Goal: Check status

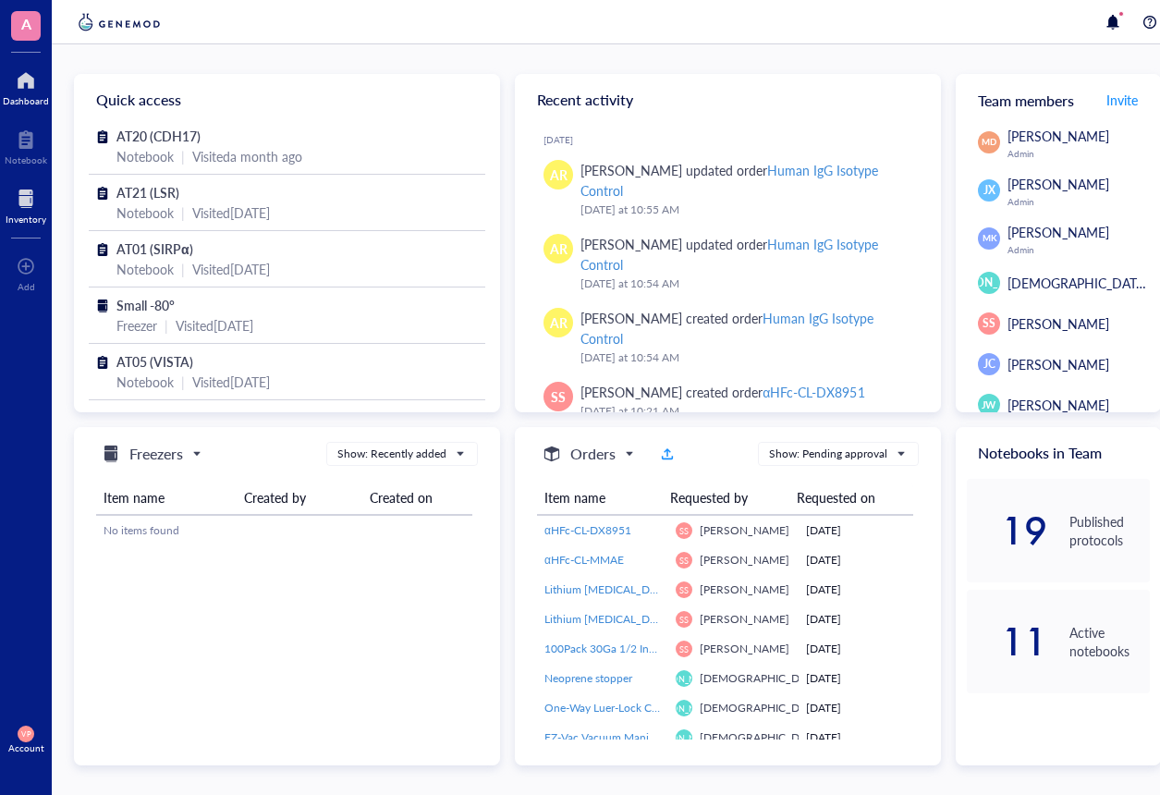
click at [22, 196] on div at bounding box center [26, 199] width 41 height 30
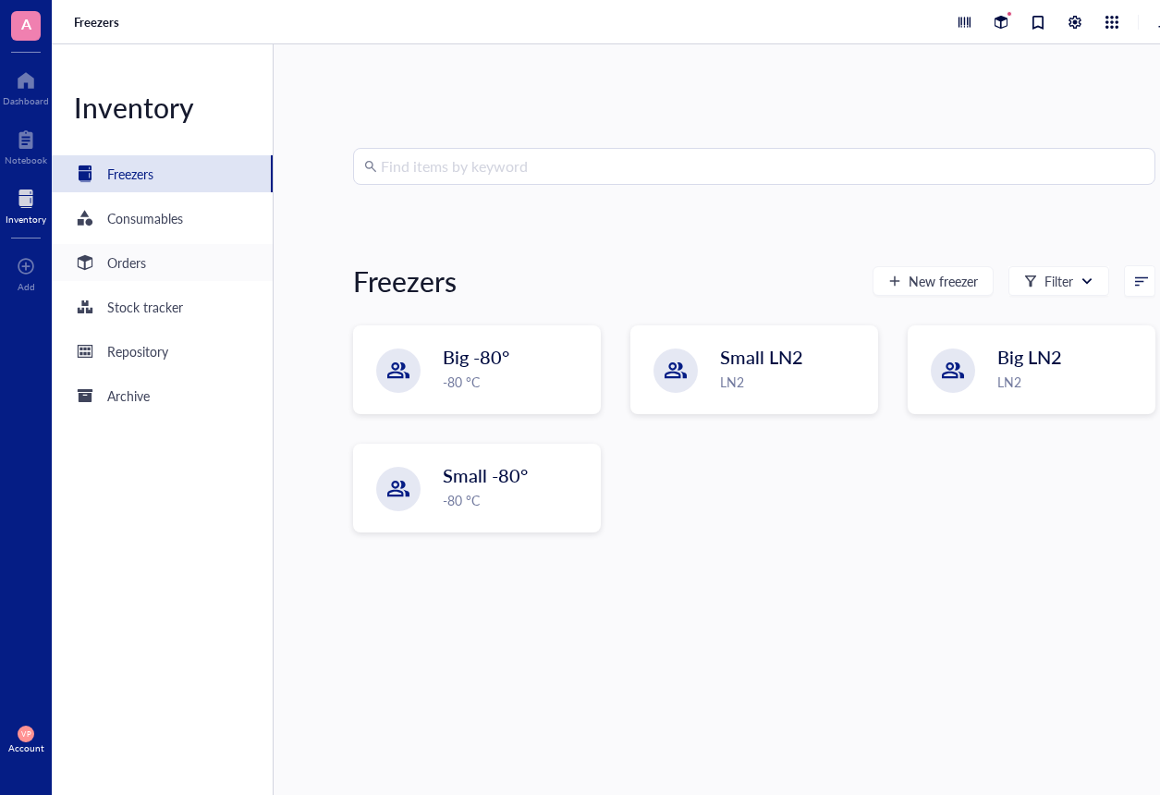
click at [101, 261] on div "Orders" at bounding box center [110, 262] width 72 height 22
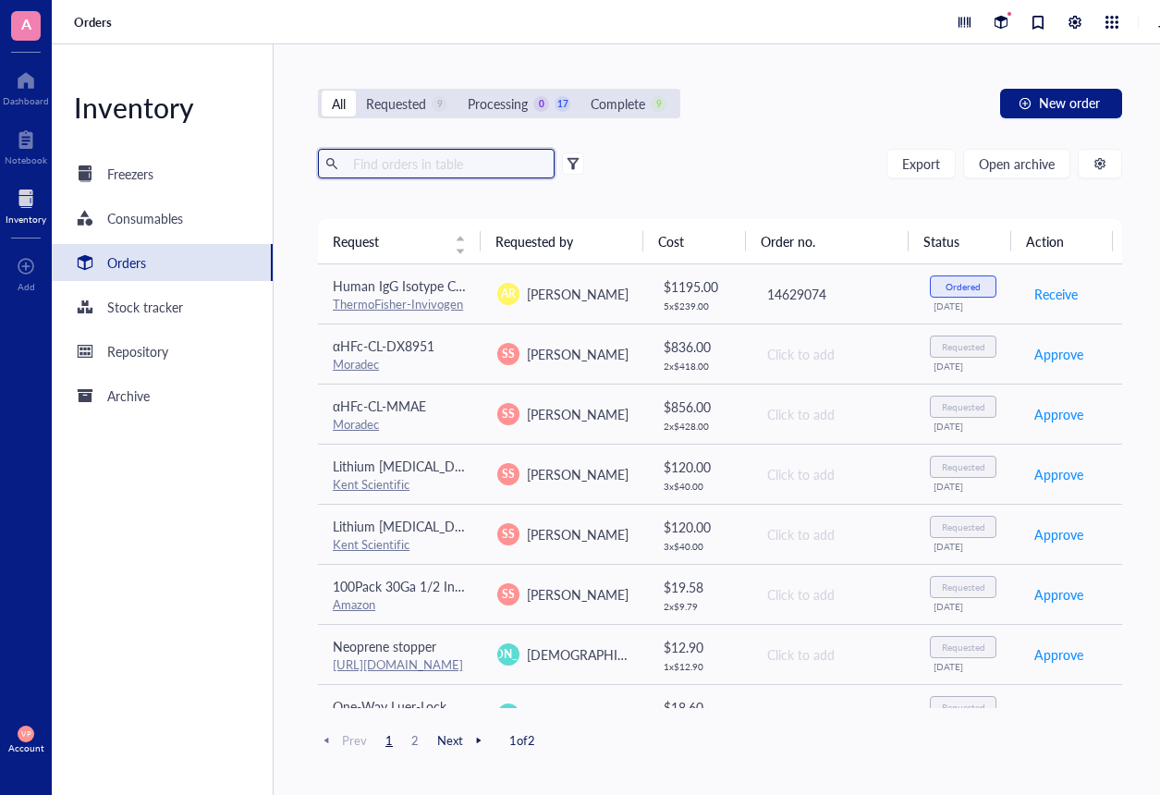
click at [429, 160] on input "text" at bounding box center [447, 164] width 202 height 28
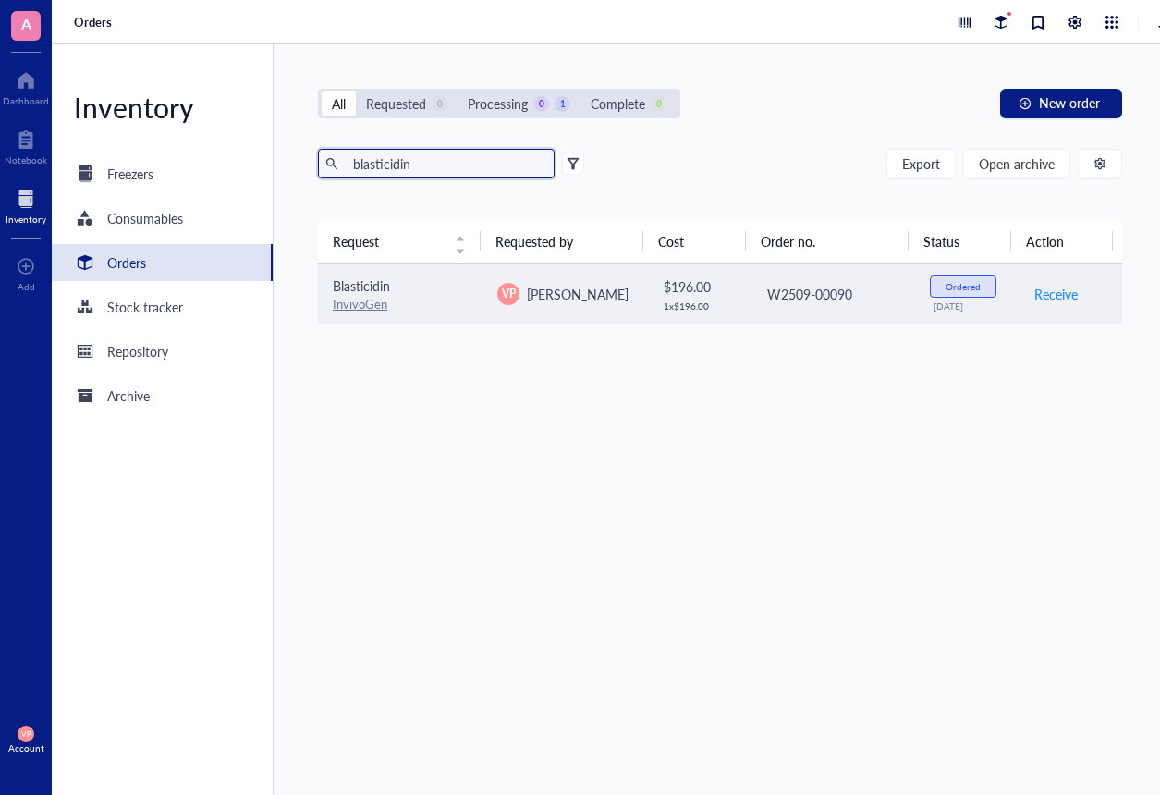
click at [340, 284] on span "Blasticidin" at bounding box center [361, 285] width 57 height 18
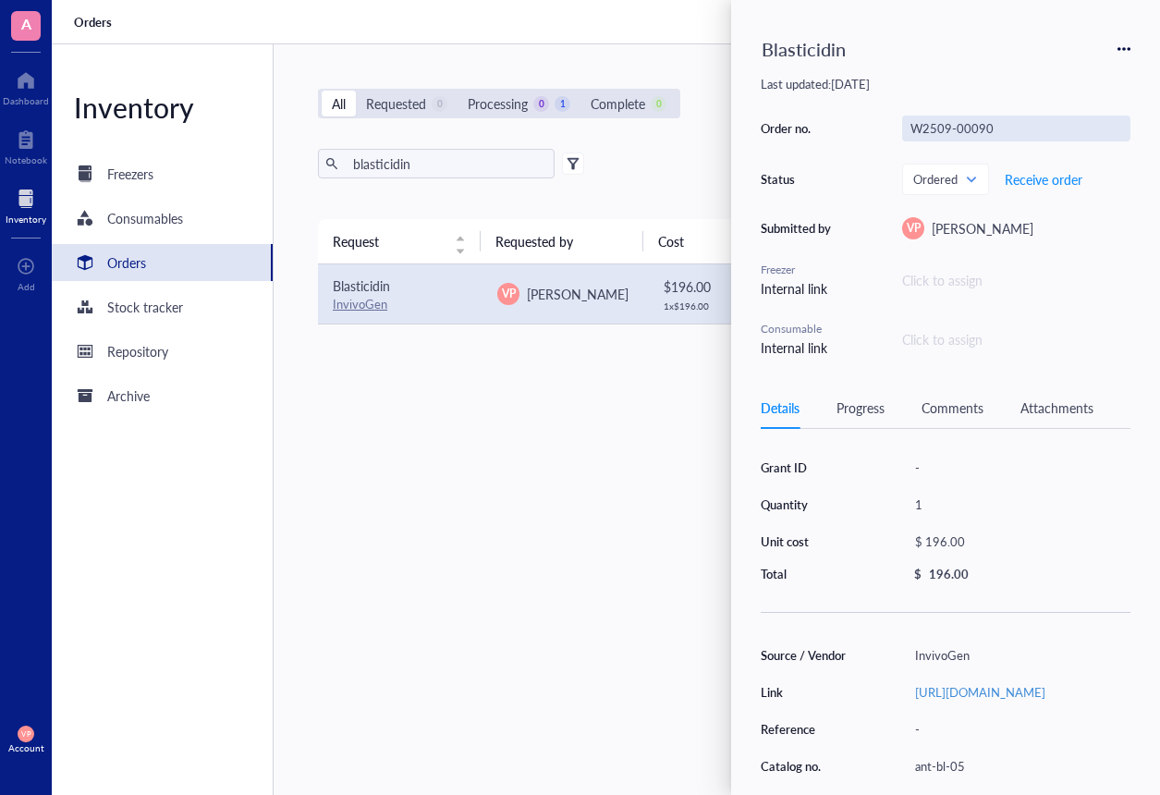
click at [1008, 130] on div "W2509-00090" at bounding box center [1016, 129] width 228 height 26
click at [1086, 273] on div "Click to assign" at bounding box center [1016, 280] width 228 height 20
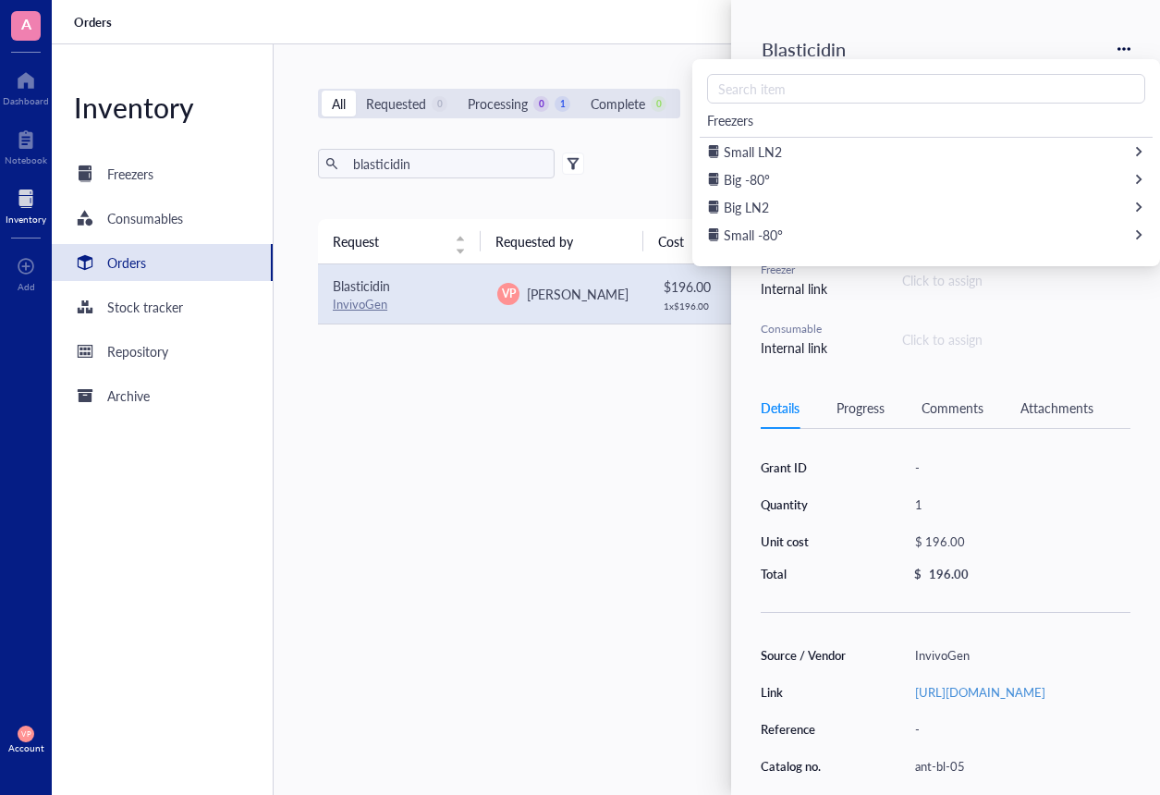
click at [616, 421] on div "Request Requested by Cost Order no. Status Action Blasticidin InvivoGen VP [PER…" at bounding box center [720, 463] width 804 height 488
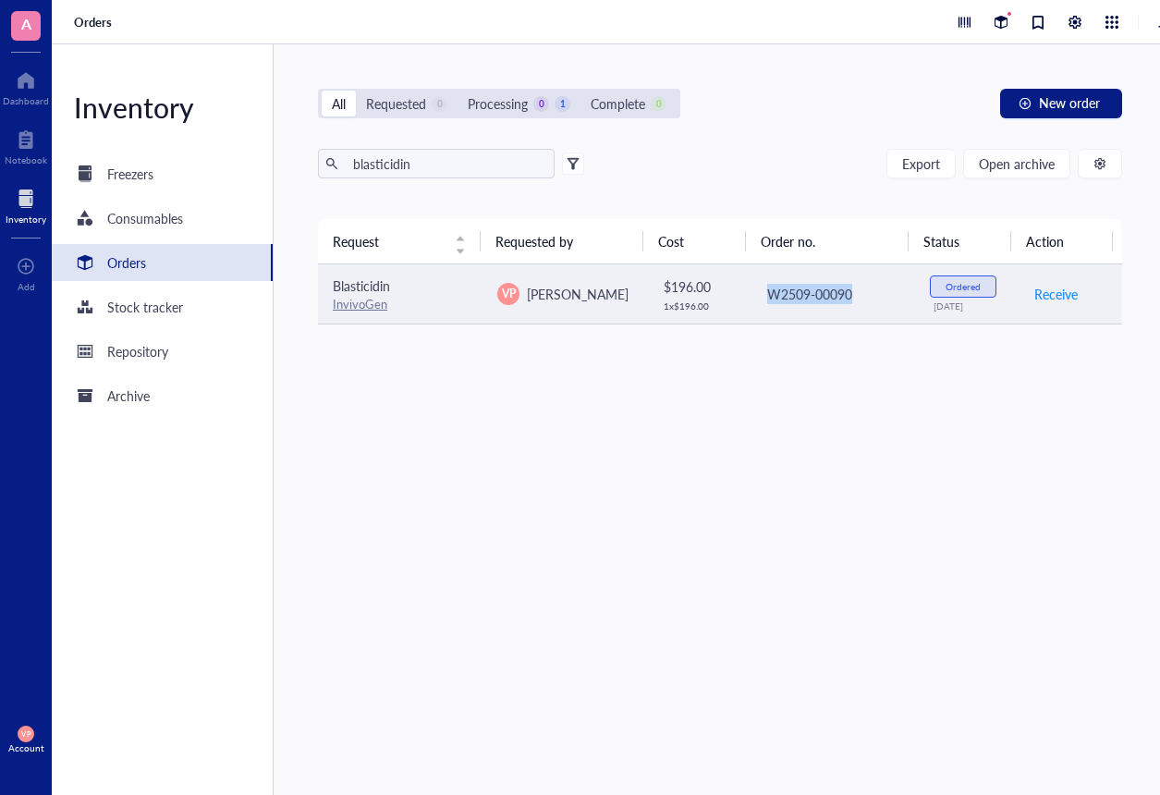
drag, startPoint x: 857, startPoint y: 292, endPoint x: 761, endPoint y: 293, distance: 96.1
click at [767, 293] on div "W2509-00090" at bounding box center [833, 294] width 133 height 20
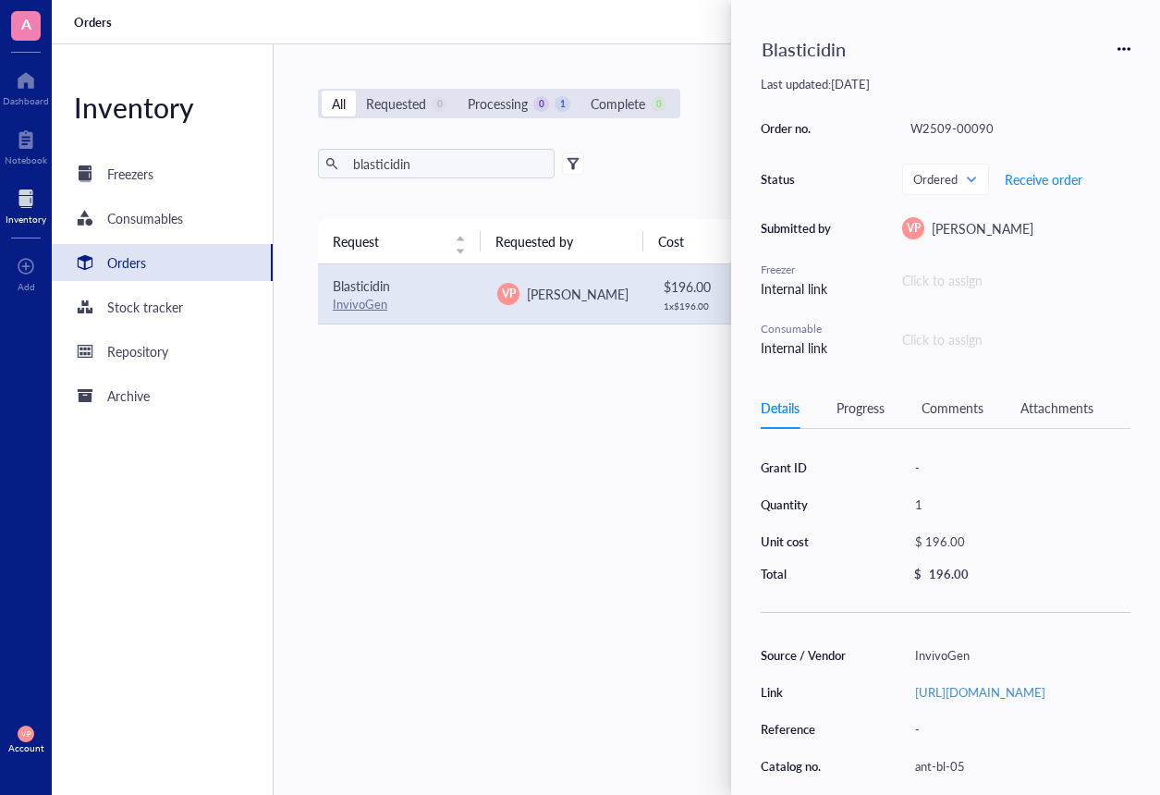
drag, startPoint x: 782, startPoint y: 293, endPoint x: 725, endPoint y: 311, distance: 59.9
click at [717, 311] on div "1 x $ 196.00" at bounding box center [700, 305] width 72 height 11
click at [722, 327] on div "Request Requested by Cost Order no. Status Action Blasticidin InvivoGen VP [PER…" at bounding box center [720, 463] width 804 height 488
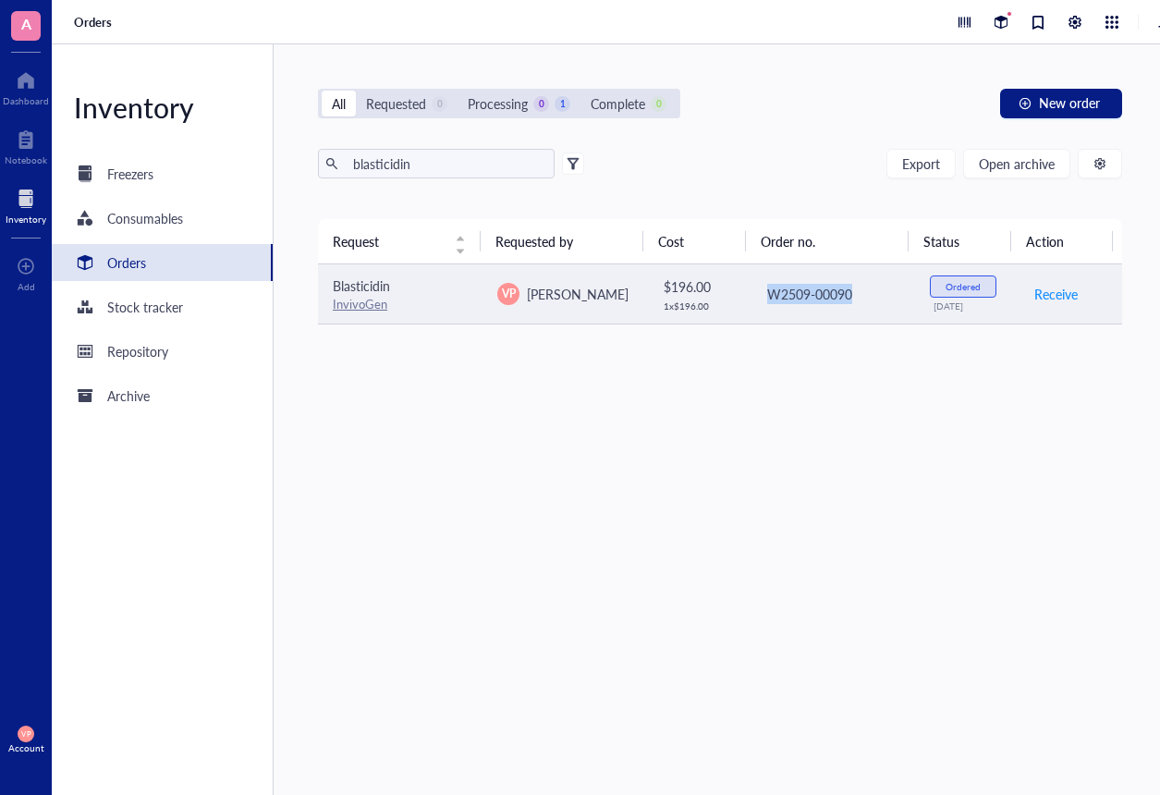
drag, startPoint x: 760, startPoint y: 292, endPoint x: 848, endPoint y: 294, distance: 87.8
click at [848, 294] on div "W2509-00090" at bounding box center [833, 294] width 133 height 20
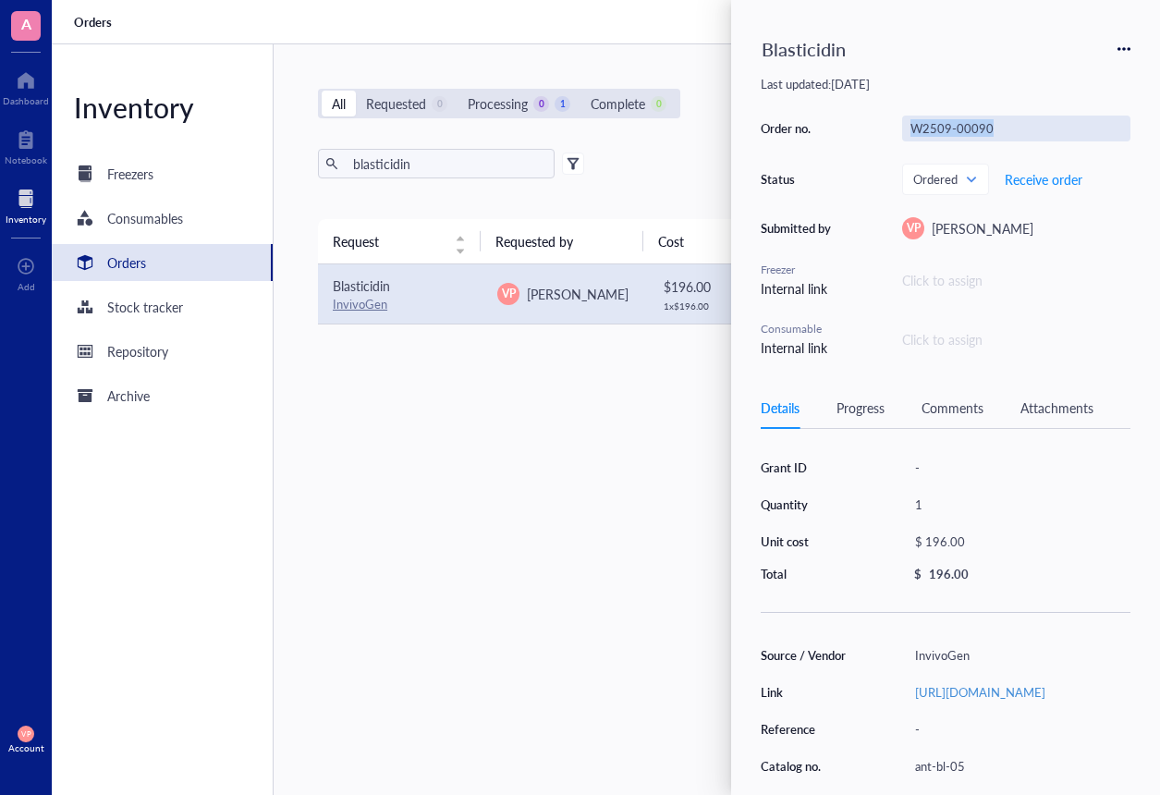
drag, startPoint x: 825, startPoint y: 292, endPoint x: 997, endPoint y: 131, distance: 236.1
click at [997, 131] on div "W2509-00090" at bounding box center [1016, 129] width 228 height 26
drag, startPoint x: 993, startPoint y: 128, endPoint x: 888, endPoint y: 125, distance: 104.5
click at [888, 125] on div "Order no. W2509-00090 Status Ordered Receive order Submitted by VP [PERSON_NAME…" at bounding box center [946, 237] width 370 height 242
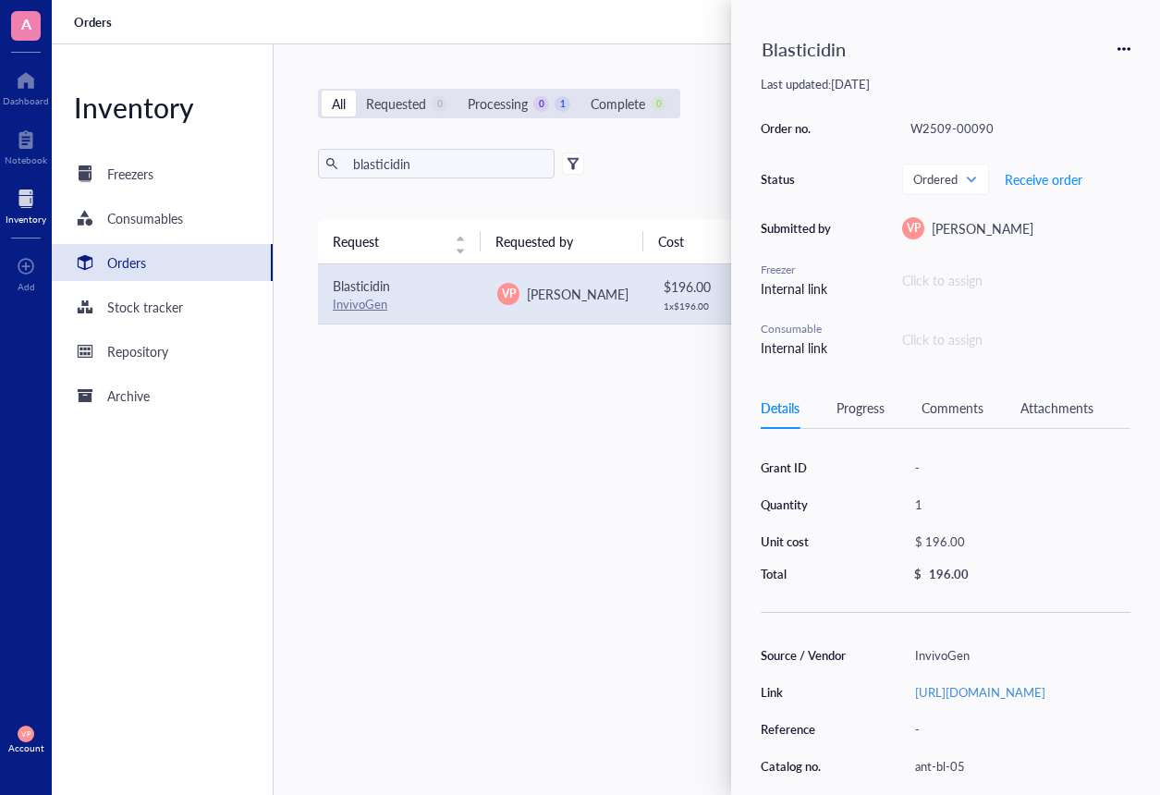
click at [577, 514] on div "Request Requested by Cost Order no. Status Action Blasticidin InvivoGen VP [PER…" at bounding box center [720, 463] width 804 height 488
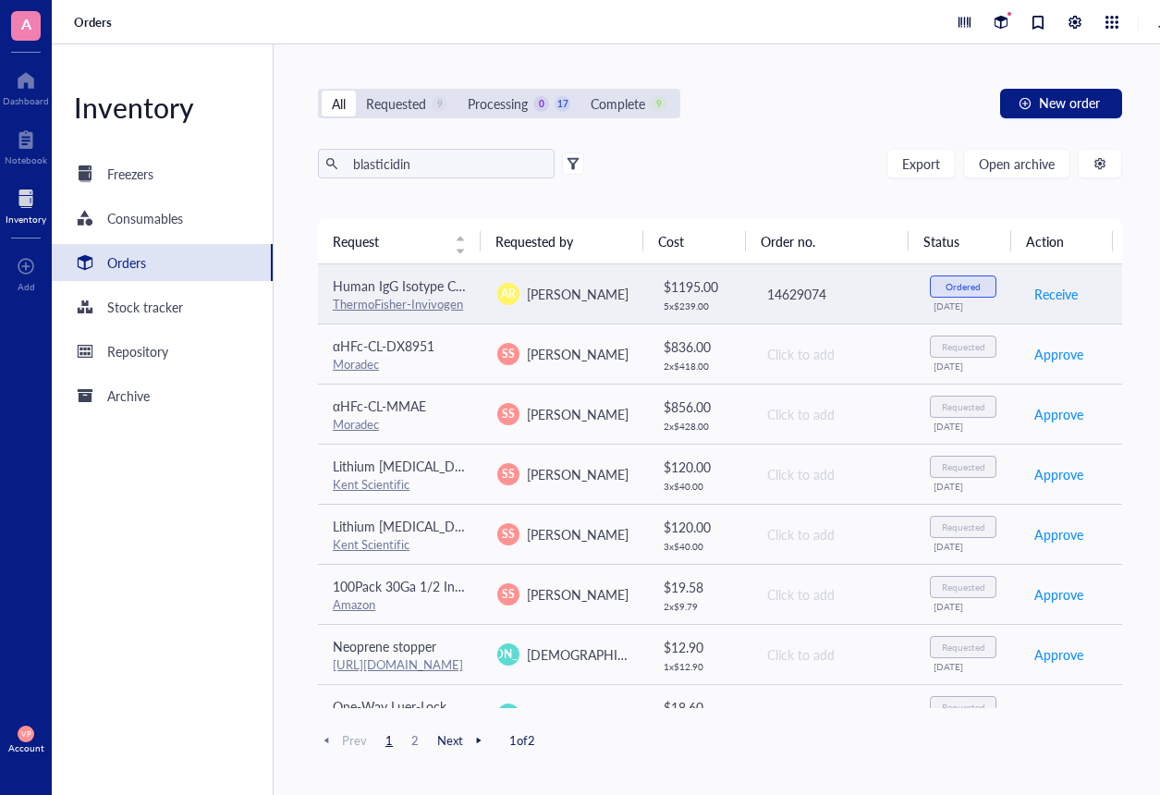
click at [647, 295] on td "$ 1195.00 5 x $ 239.00" at bounding box center [699, 294] width 104 height 60
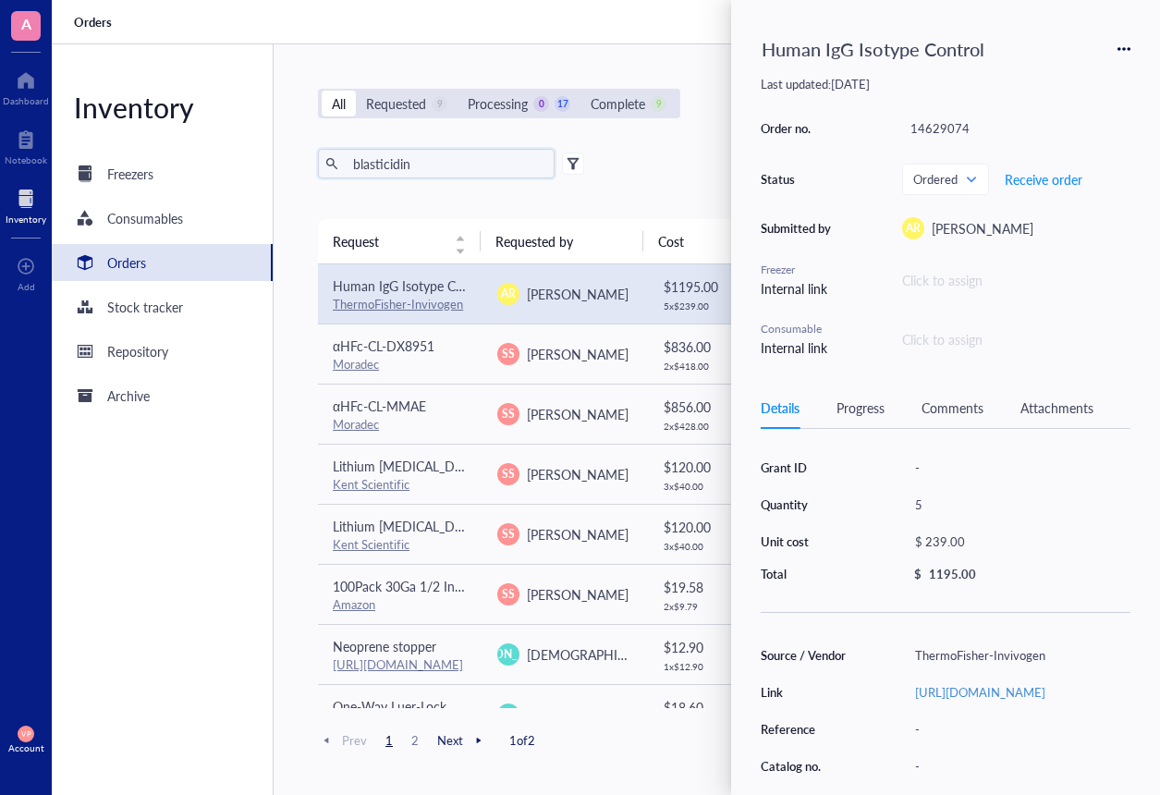
drag, startPoint x: 428, startPoint y: 159, endPoint x: 440, endPoint y: 158, distance: 12.1
click at [428, 159] on input "blasticidin" at bounding box center [447, 164] width 202 height 28
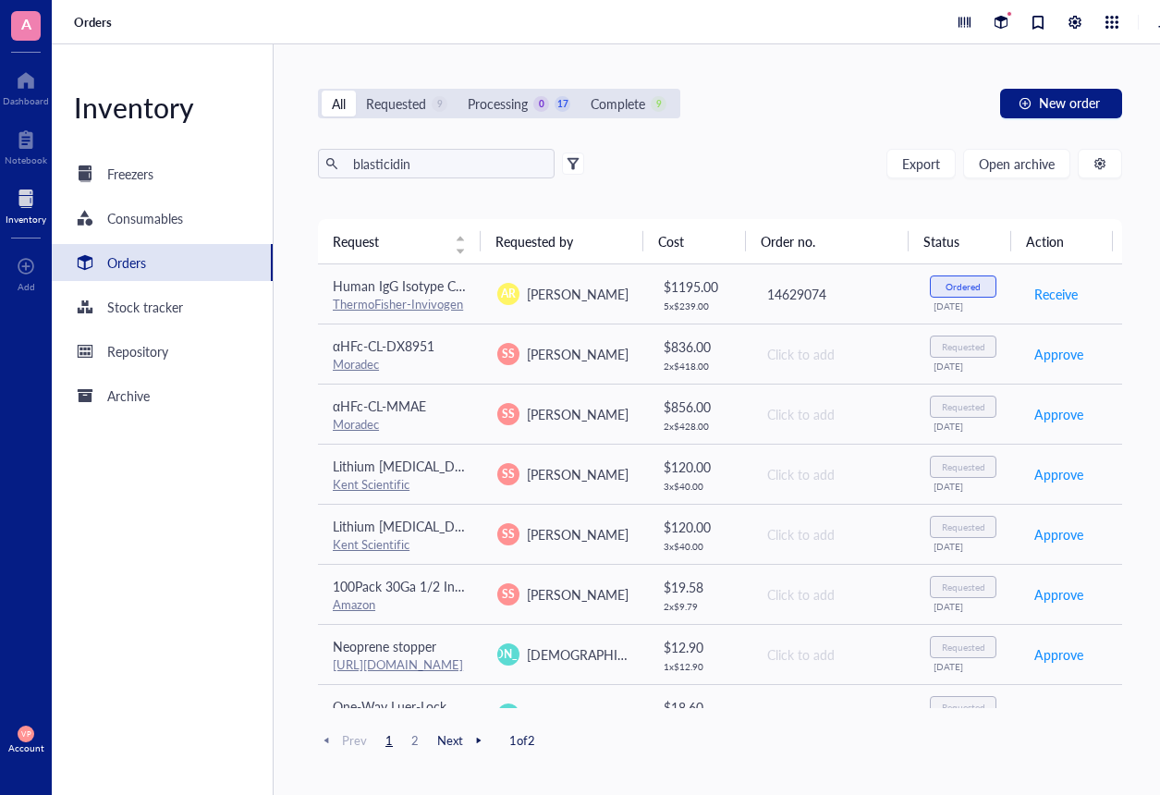
click at [329, 161] on div at bounding box center [331, 163] width 13 height 13
click at [332, 165] on div at bounding box center [331, 163] width 13 height 13
type input "b"
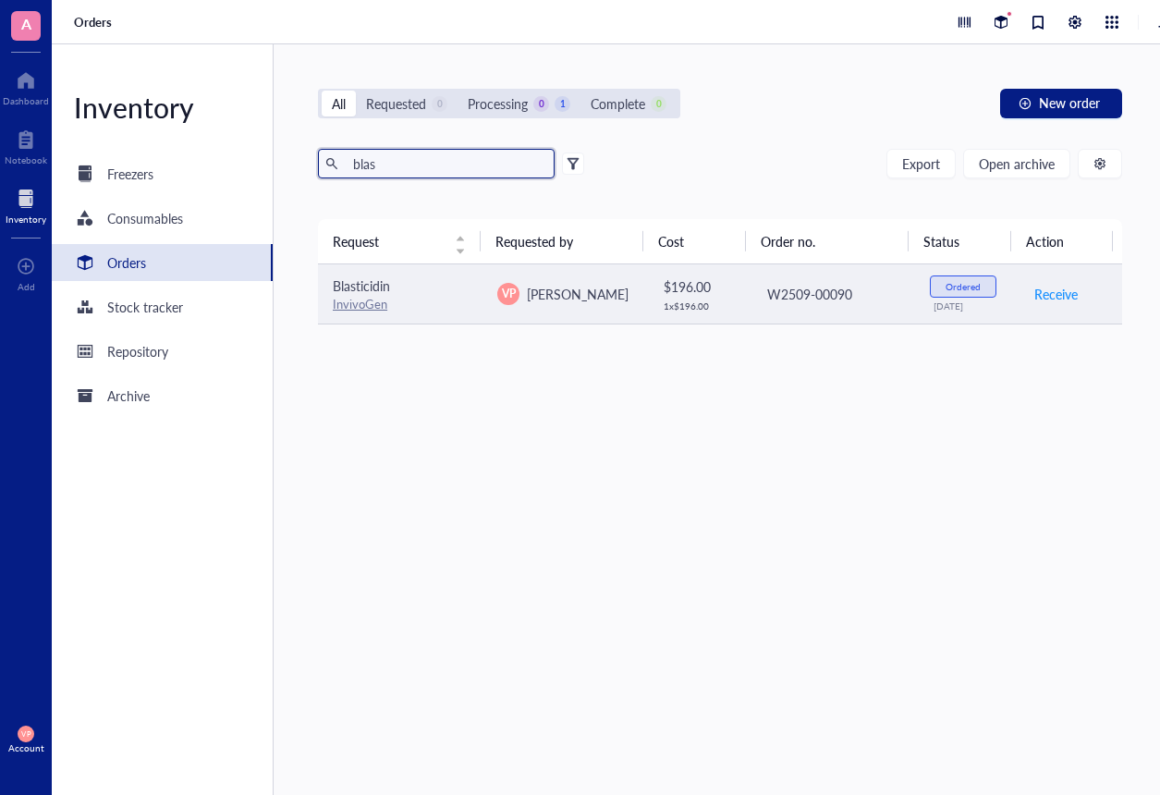
type input "blas"
click at [352, 307] on link "InvivoGen" at bounding box center [360, 304] width 55 height 18
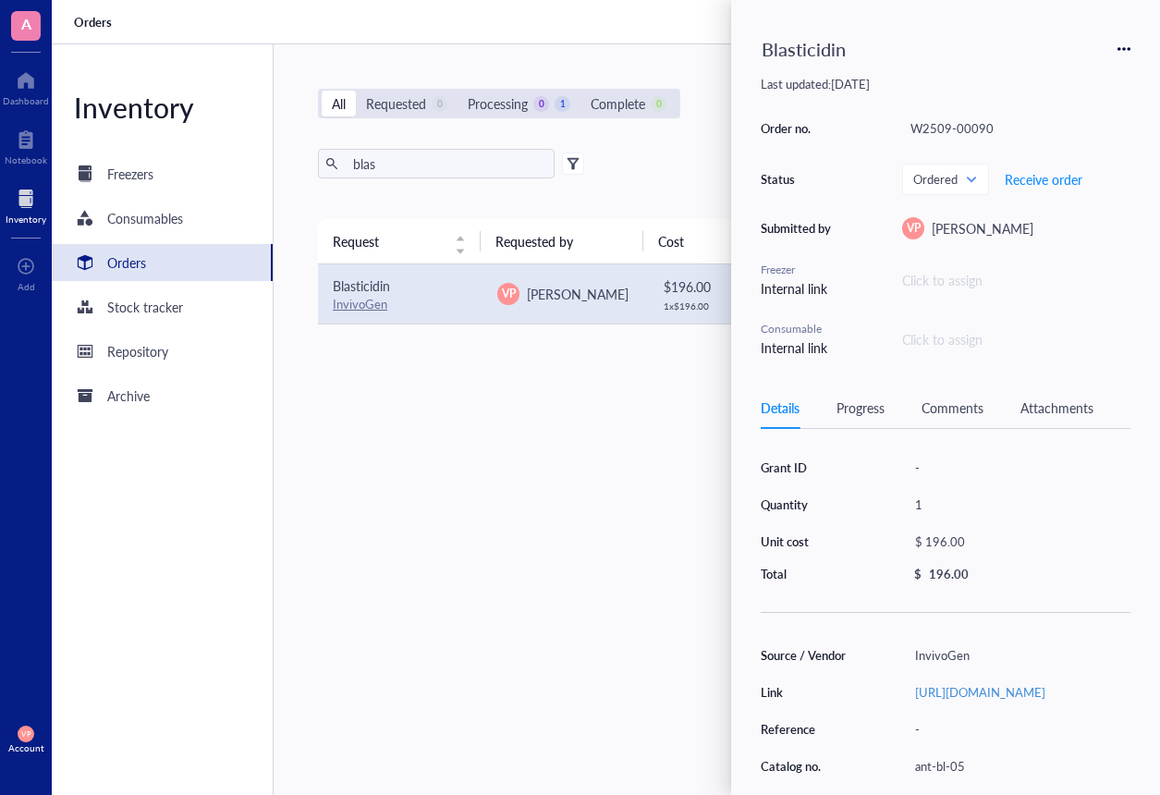
click at [603, 510] on div "Request Requested by Cost Order no. Status Action Blasticidin InvivoGen VP [PER…" at bounding box center [720, 463] width 804 height 488
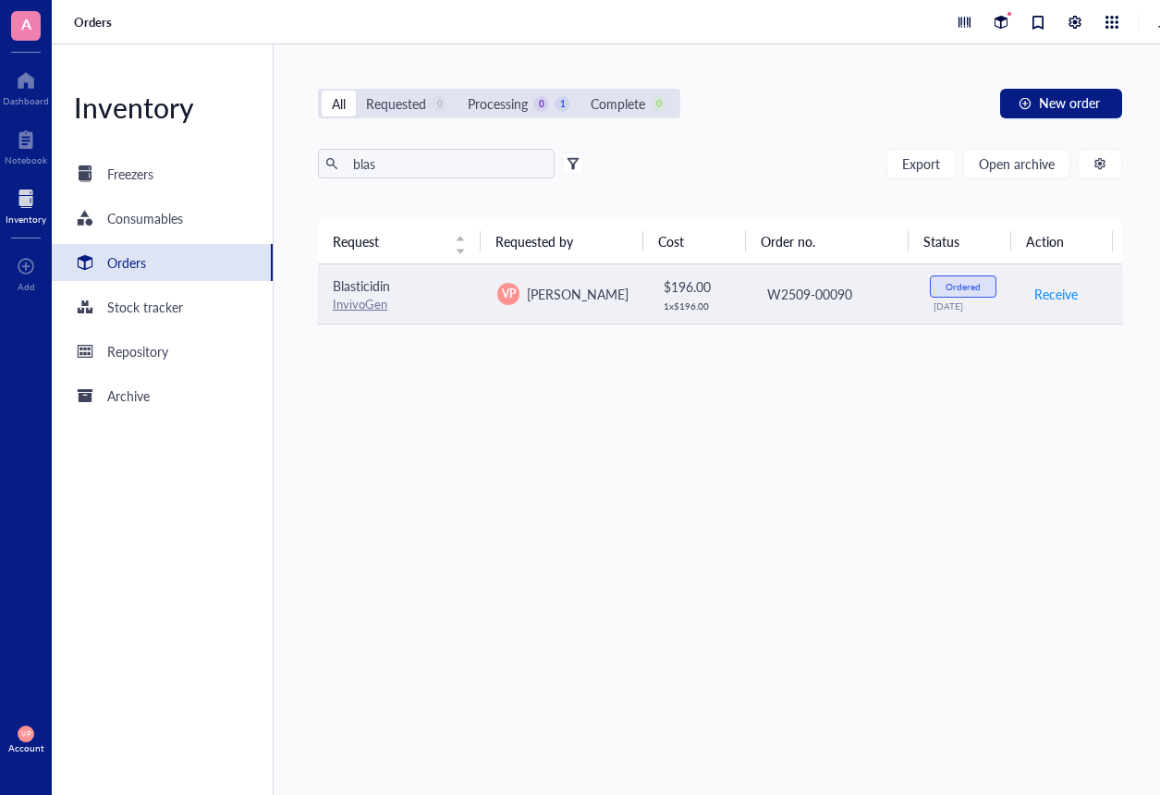
click at [951, 293] on div "Ordered" at bounding box center [963, 286] width 67 height 22
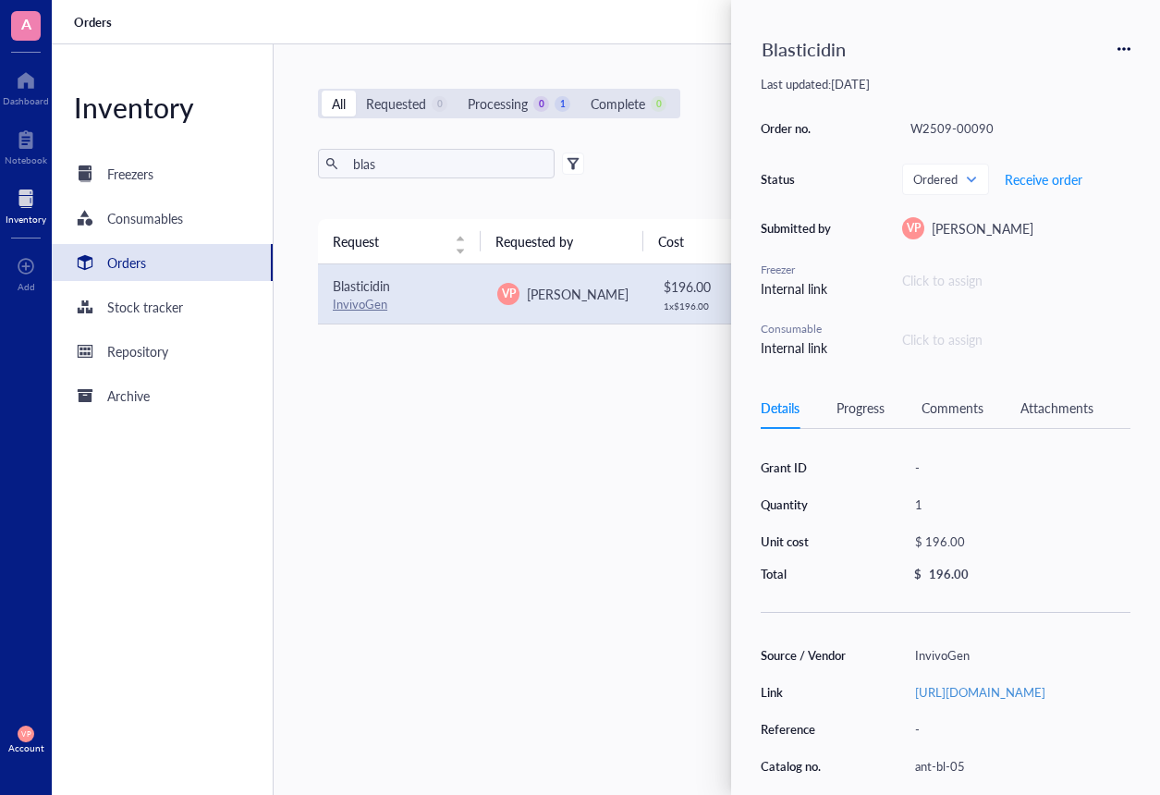
click at [863, 410] on div "Progress" at bounding box center [861, 408] width 48 height 20
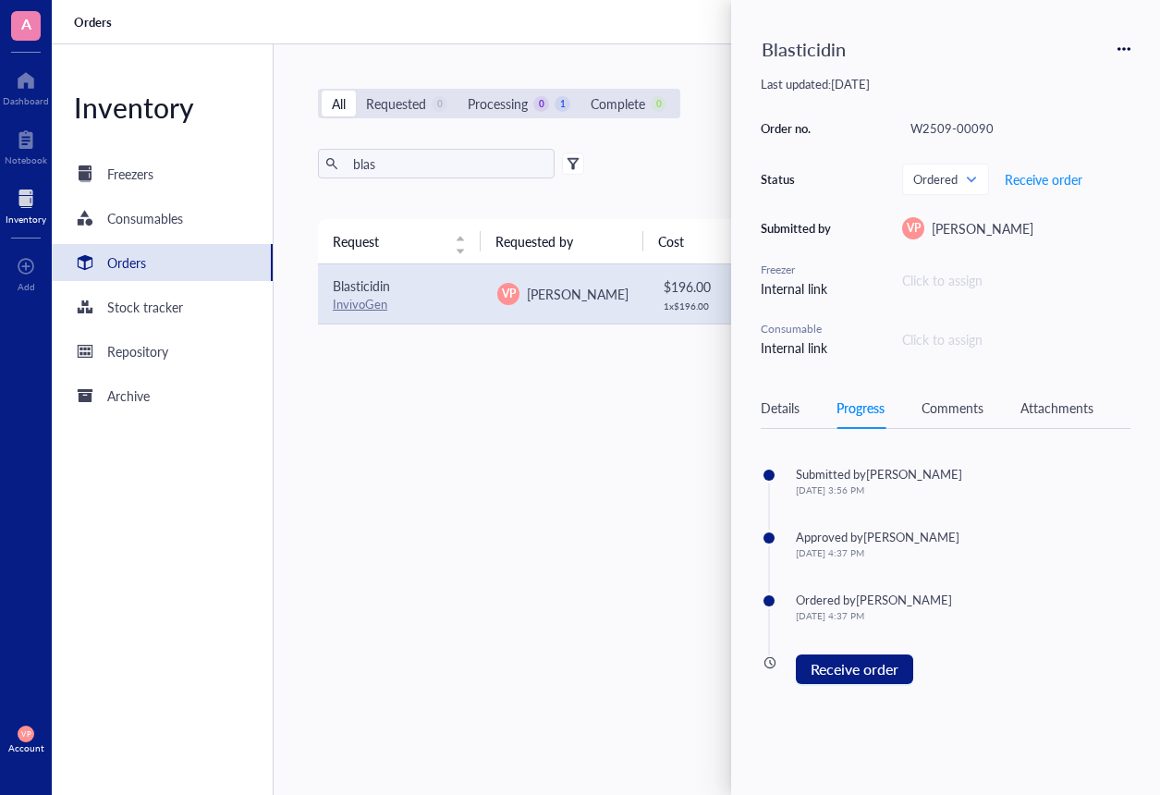
click at [647, 422] on div "Request Requested by Cost Order no. Status Action Blasticidin InvivoGen VP [PER…" at bounding box center [720, 463] width 804 height 488
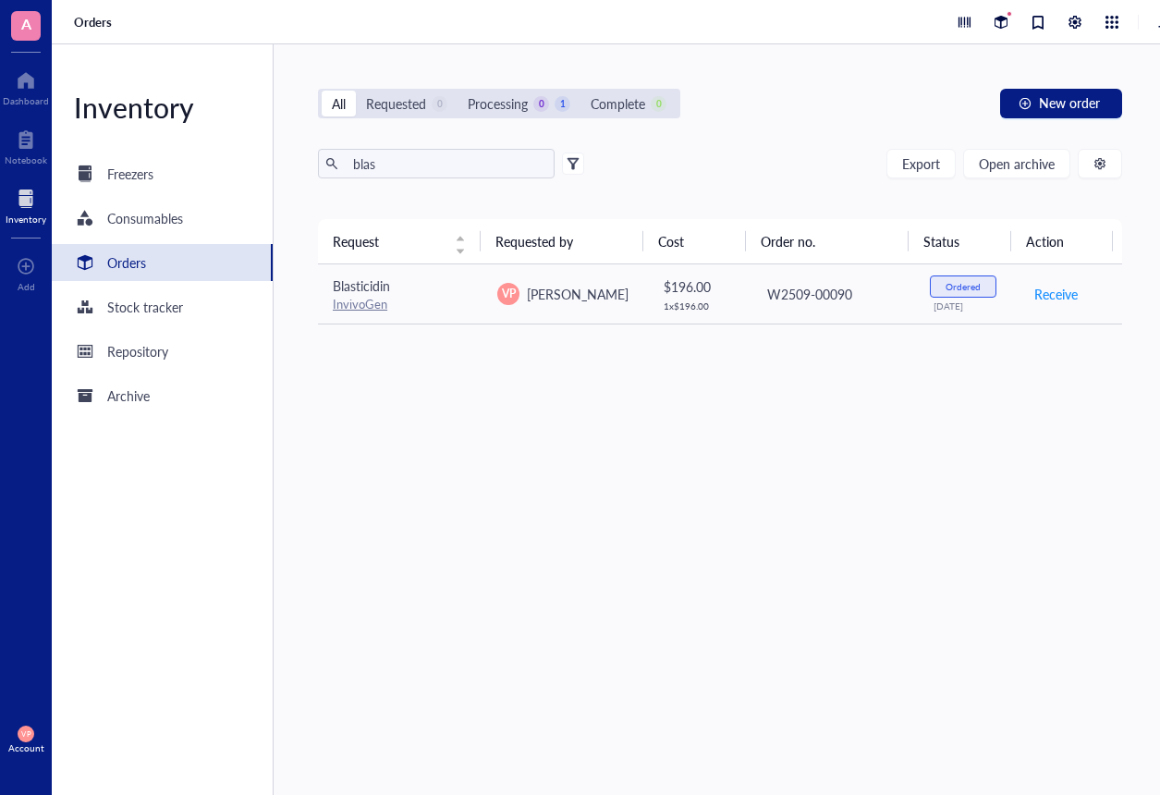
click at [550, 446] on div "Request Requested by Cost Order no. Status Action Blasticidin InvivoGen VP [PER…" at bounding box center [720, 463] width 804 height 488
click at [779, 557] on div "Request Requested by Cost Order no. Status Action Blasticidin InvivoGen VP [PER…" at bounding box center [720, 463] width 804 height 488
